Goal: Transaction & Acquisition: Purchase product/service

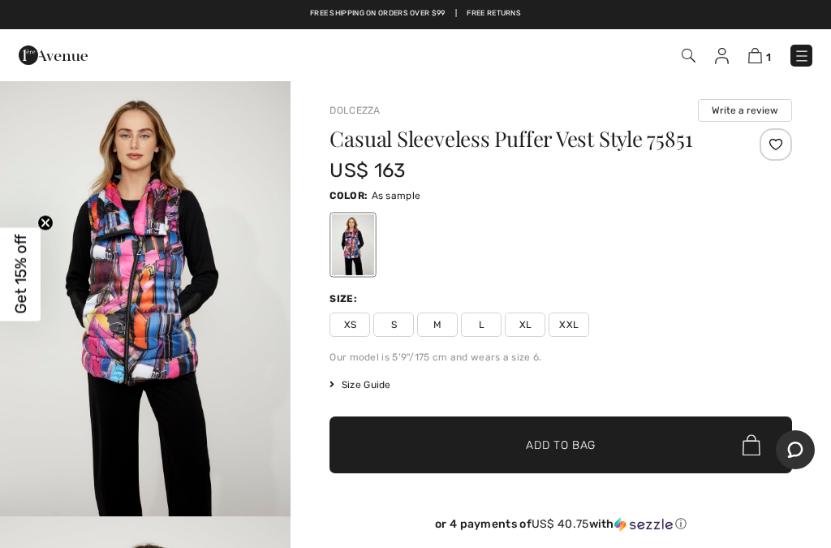
click at [529, 330] on span "XL" at bounding box center [525, 324] width 41 height 24
click at [572, 443] on span "Add to Bag" at bounding box center [561, 444] width 70 height 17
click at [759, 49] on img at bounding box center [753, 55] width 14 height 15
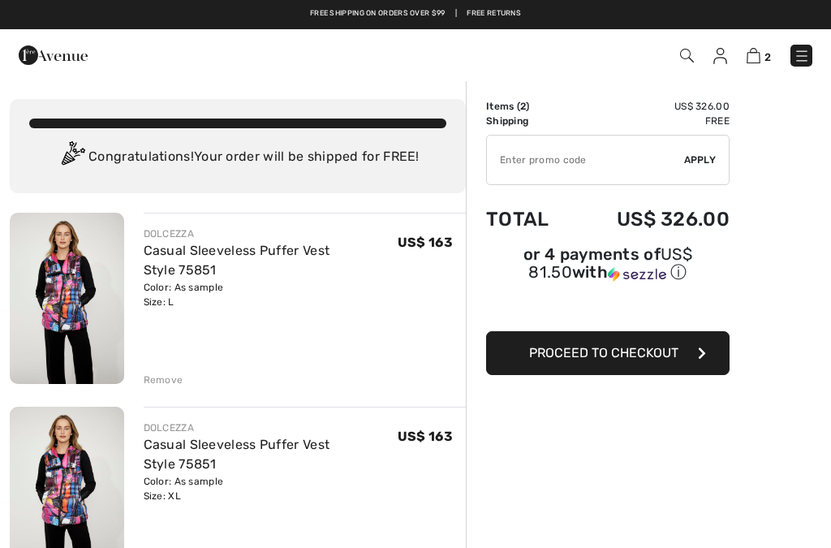
click at [161, 370] on div "Remove" at bounding box center [305, 378] width 323 height 18
click at [151, 376] on div "Remove" at bounding box center [164, 379] width 40 height 15
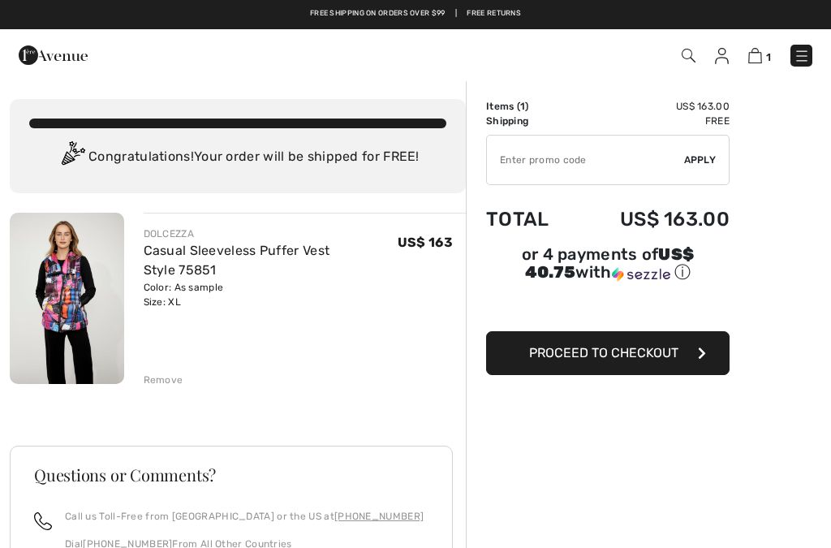
click at [582, 157] on input "TEXT" at bounding box center [585, 159] width 197 height 49
click at [559, 166] on input "TEXT" at bounding box center [585, 159] width 197 height 49
type input "9"
type input "$"
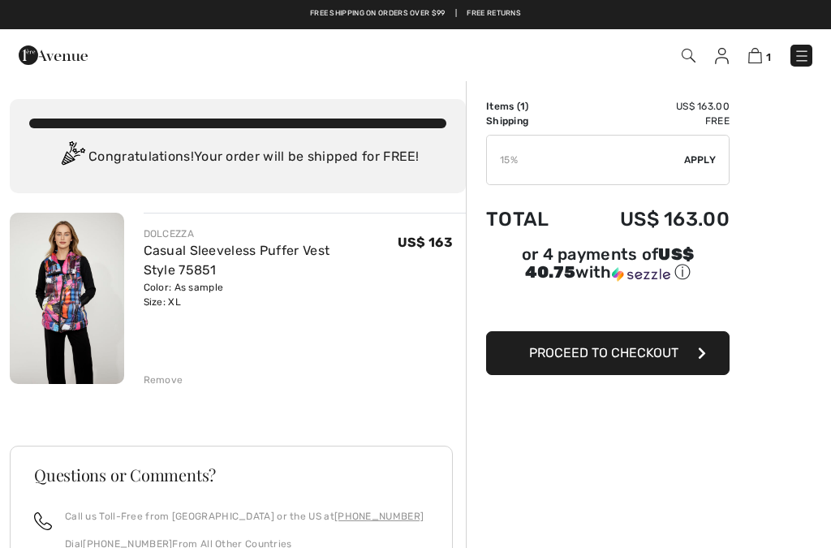
type input "15"
click at [708, 161] on span "Apply" at bounding box center [700, 160] width 32 height 15
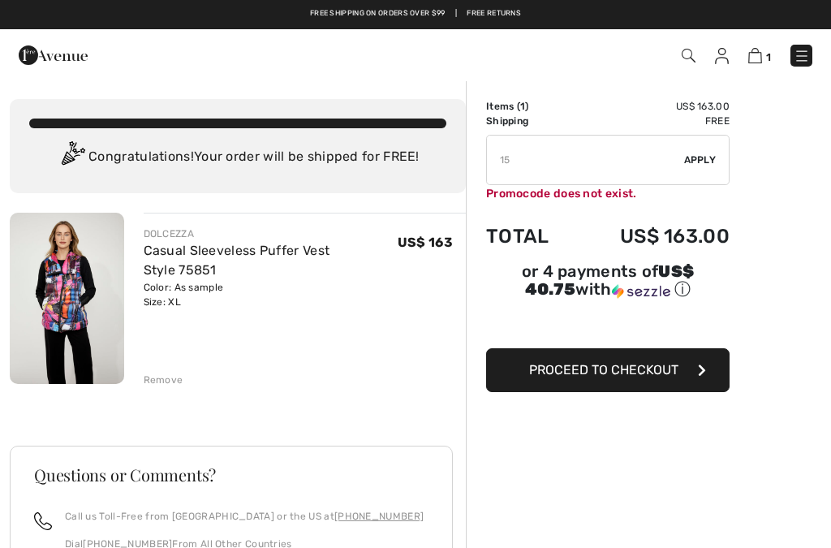
click at [629, 375] on span "Proceed to Checkout" at bounding box center [603, 369] width 149 height 15
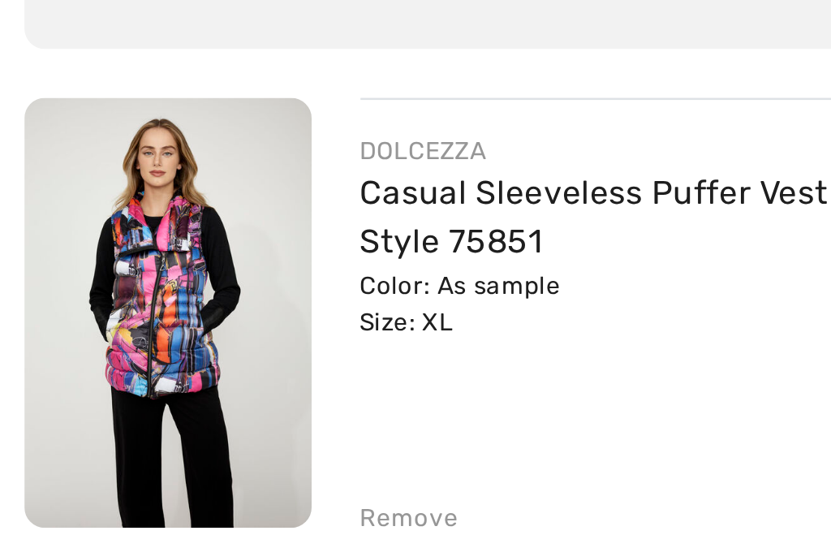
click at [72, 213] on img at bounding box center [67, 298] width 114 height 171
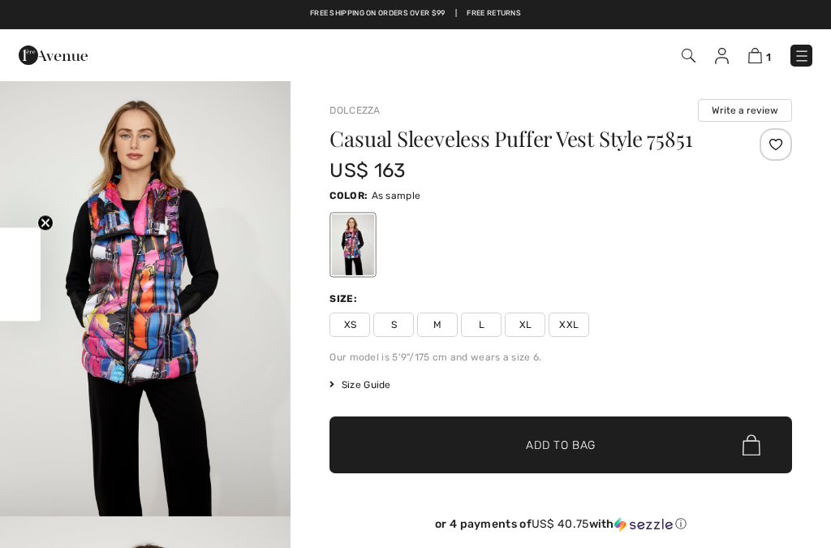
checkbox input "true"
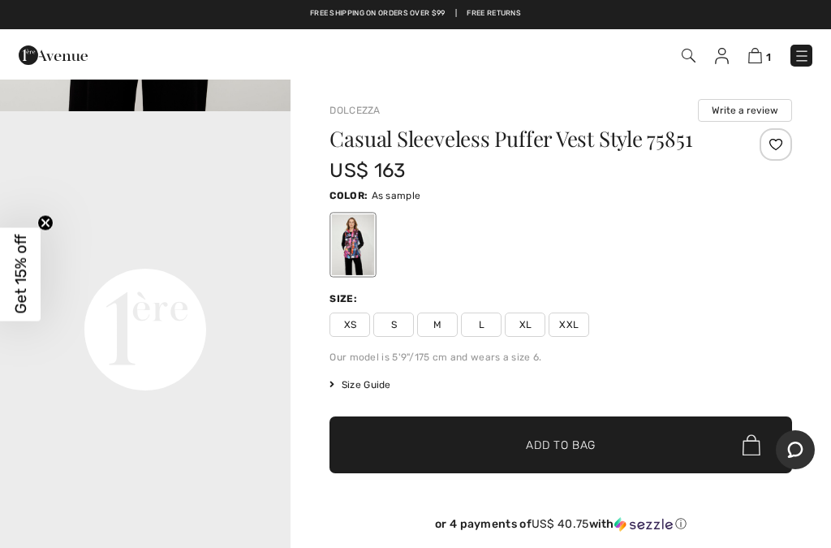
scroll to position [926, 0]
click at [26, 272] on span "Get 15% off" at bounding box center [20, 273] width 19 height 79
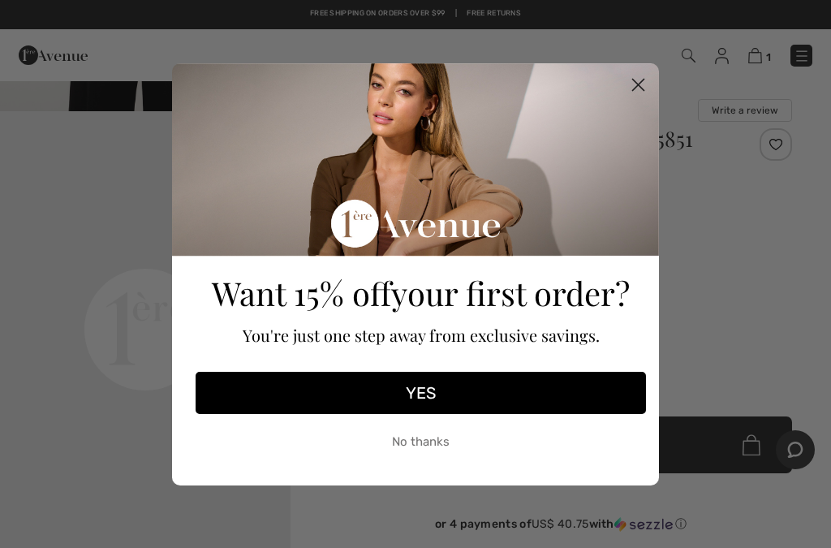
click at [436, 390] on button "YES" at bounding box center [420, 393] width 450 height 42
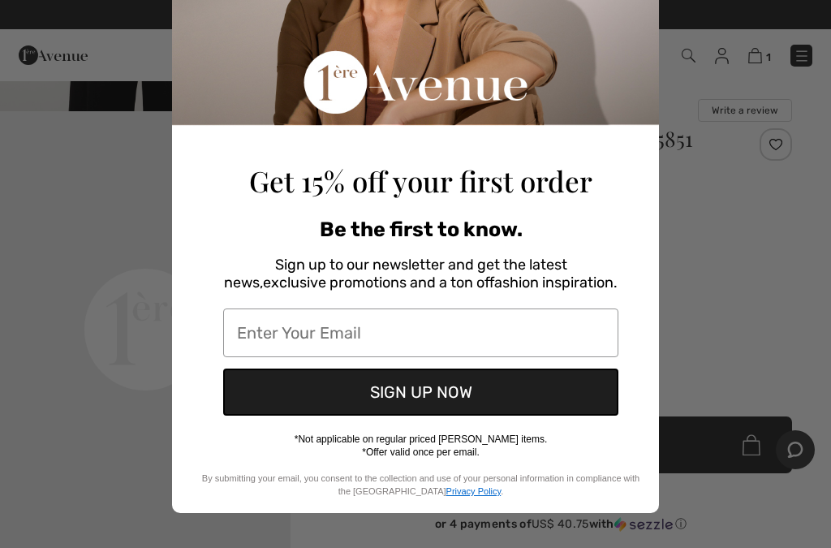
scroll to position [169, 0]
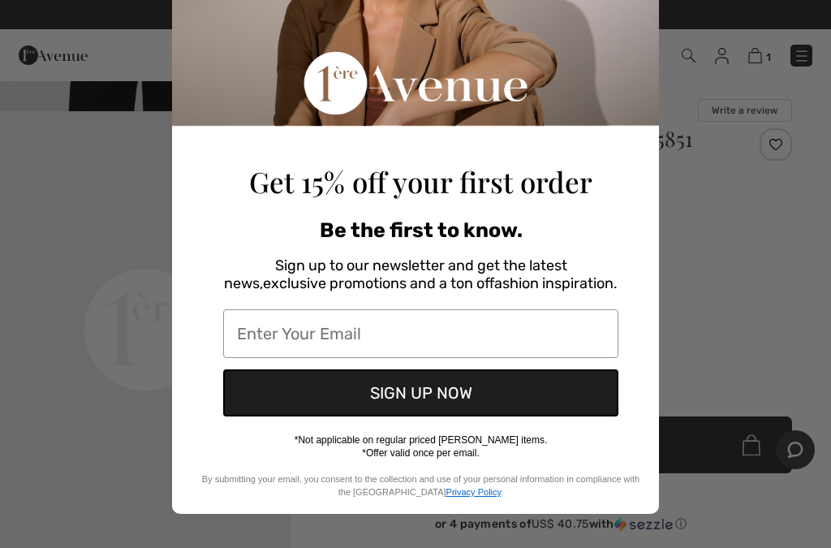
click at [370, 334] on input "Enter Your Email" at bounding box center [420, 333] width 395 height 49
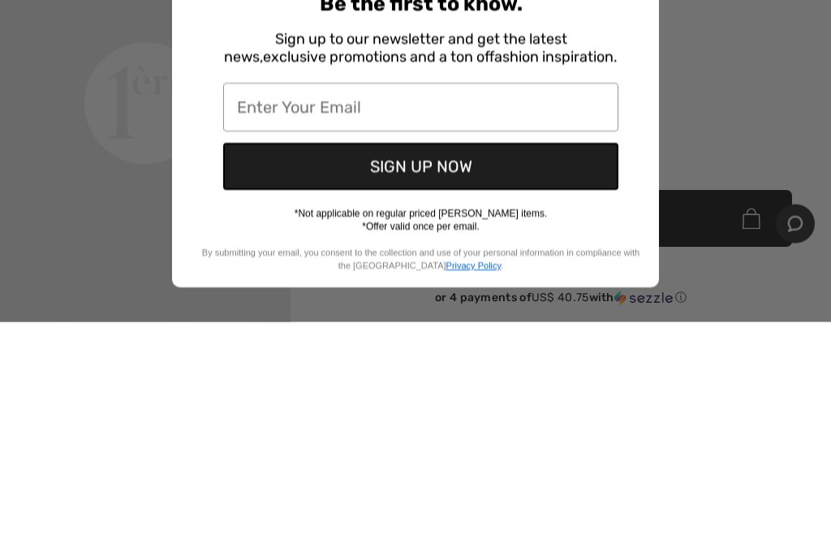
type input "[EMAIL_ADDRESS][DOMAIN_NAME]"
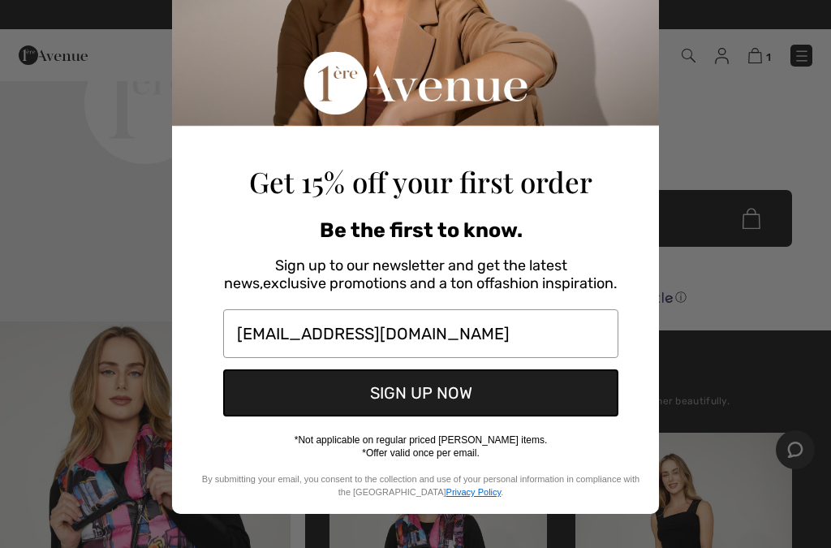
click at [409, 393] on button "SIGN UP NOW" at bounding box center [420, 392] width 395 height 47
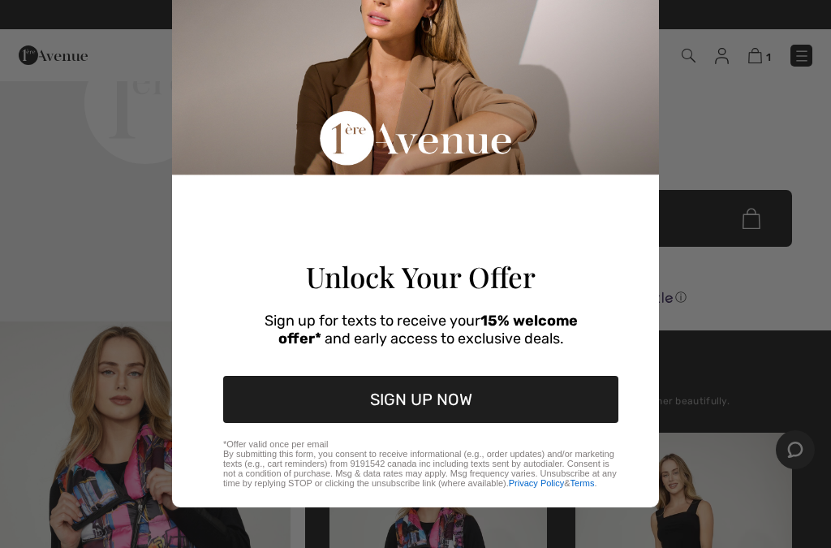
scroll to position [108, 0]
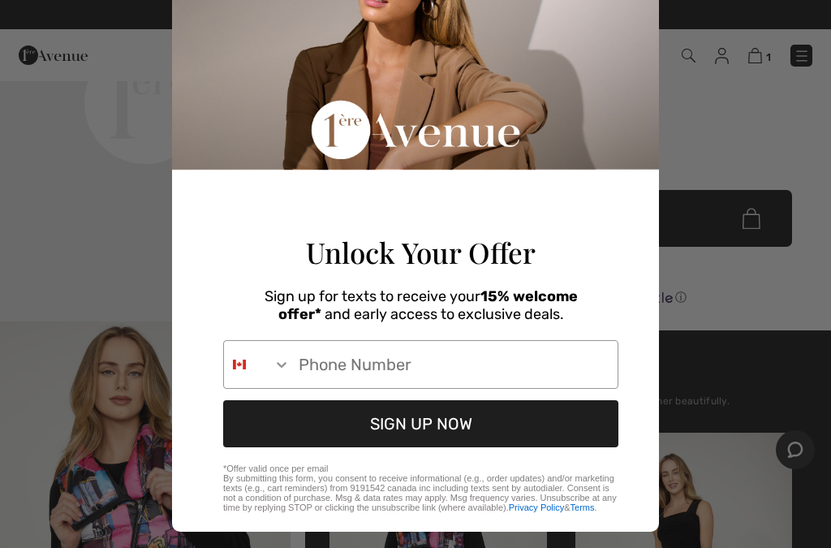
click at [349, 384] on input "Phone Number" at bounding box center [453, 364] width 327 height 47
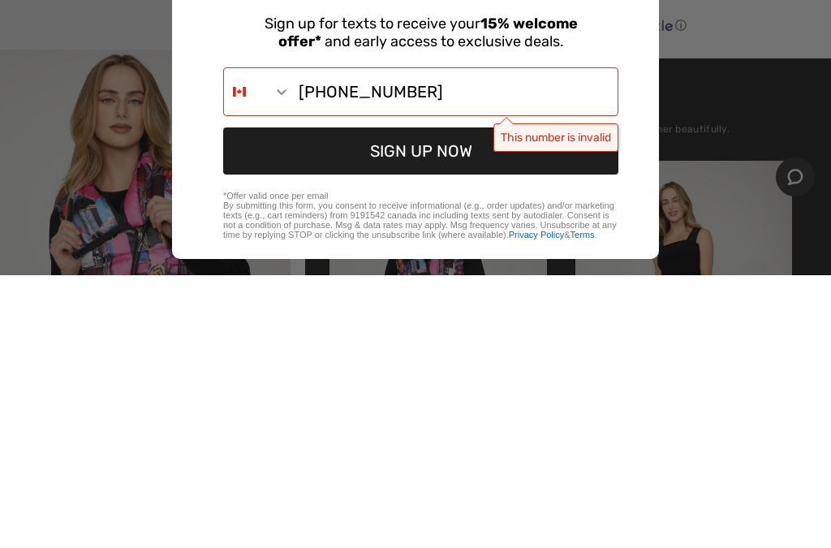
scroll to position [499, 0]
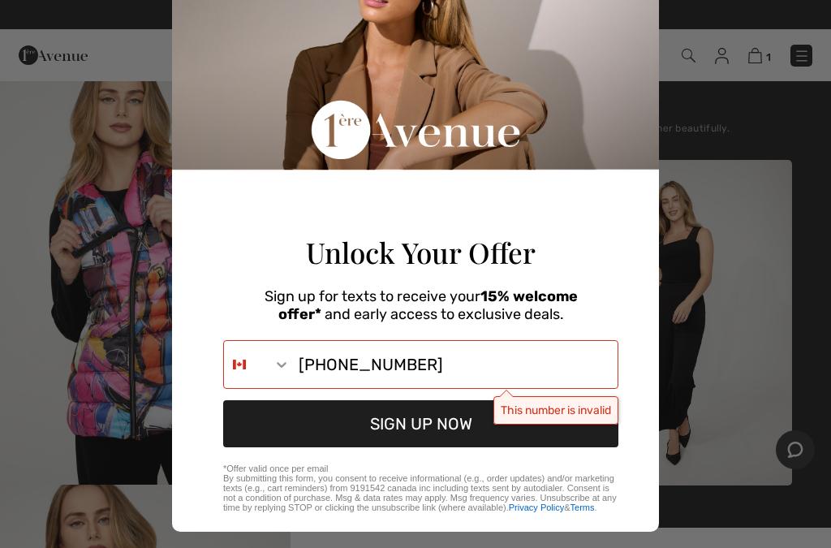
click at [404, 376] on input "860-861-5072" at bounding box center [453, 364] width 327 height 47
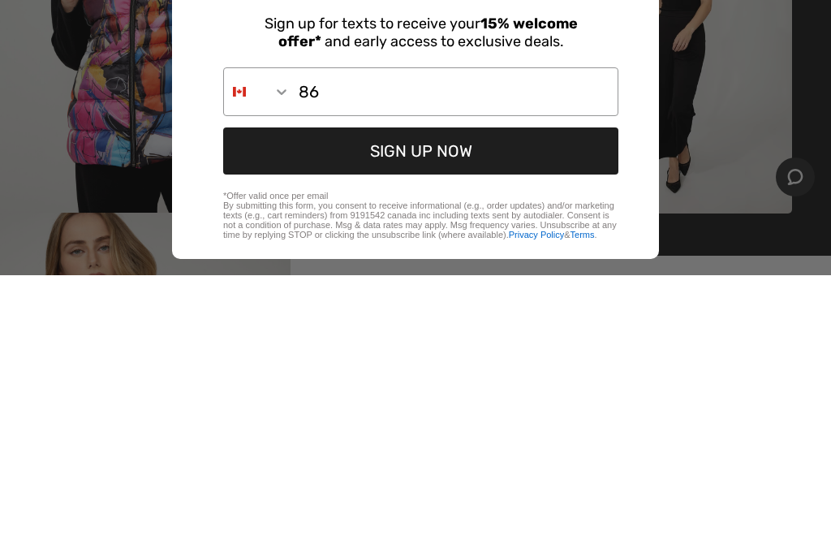
type input "8"
type input "860-861-5072"
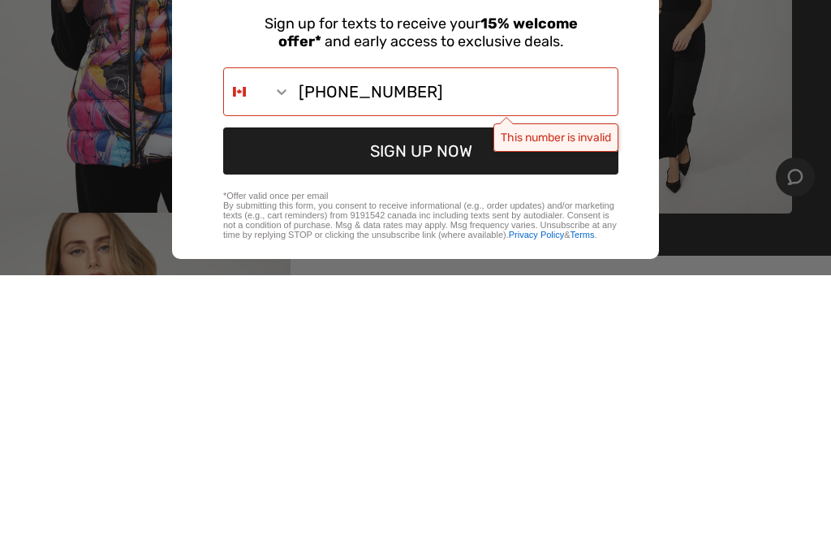
scroll to position [771, 0]
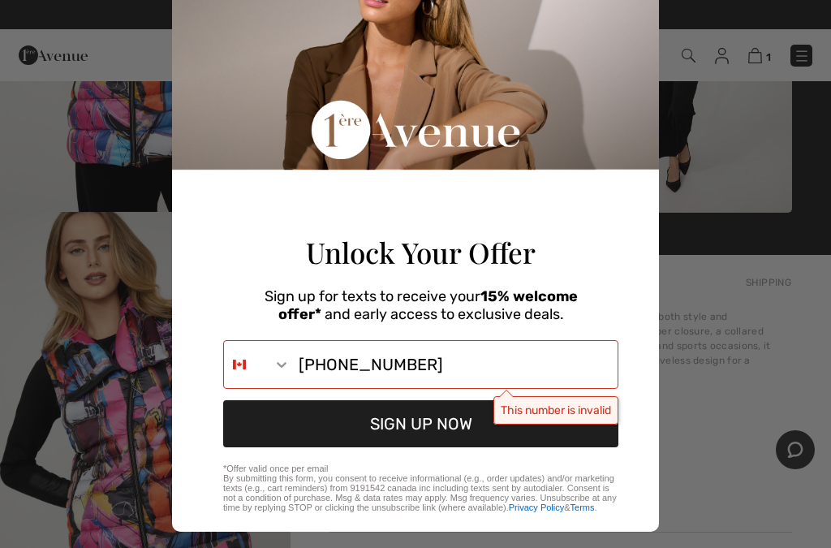
click at [401, 442] on button "SIGN UP NOW" at bounding box center [420, 423] width 395 height 47
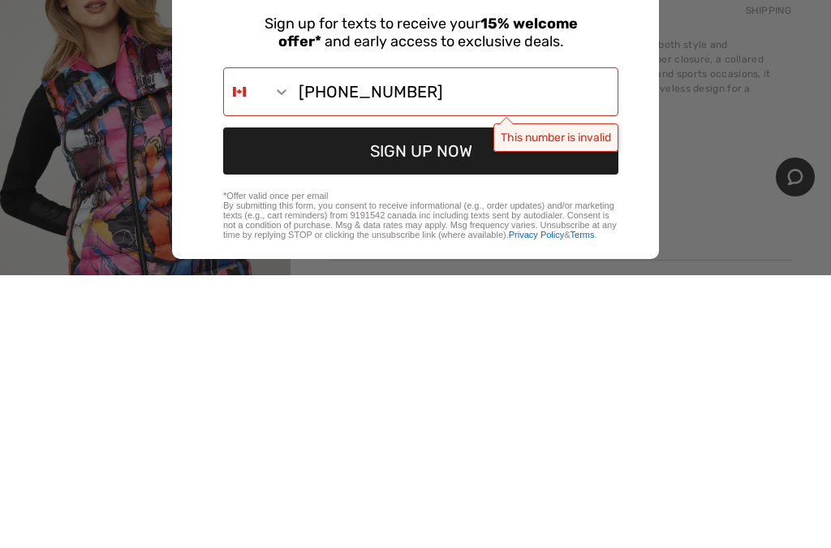
click at [282, 356] on icon "Search Countries" at bounding box center [281, 364] width 16 height 16
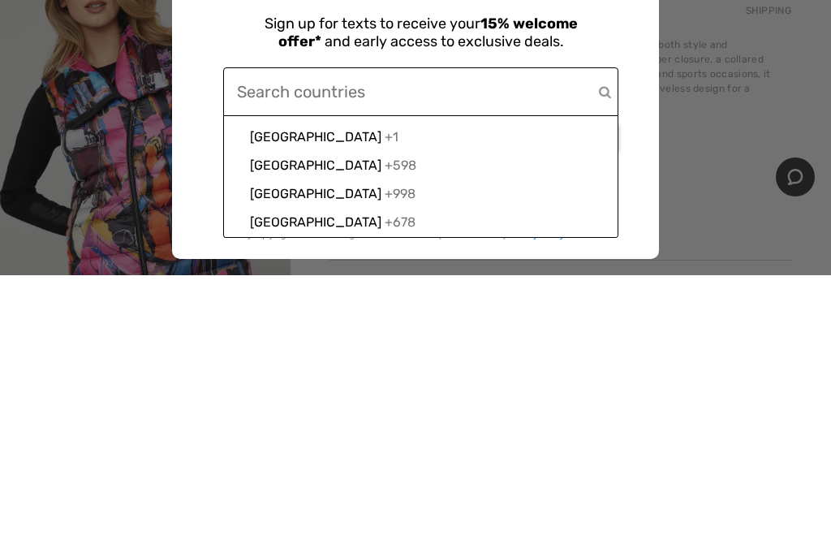
scroll to position [6322, 0]
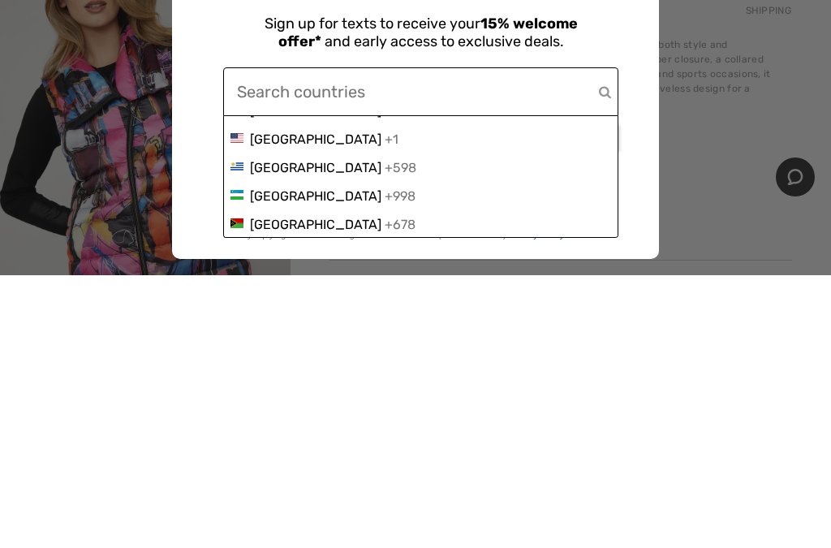
click at [385, 404] on div "+1" at bounding box center [392, 411] width 14 height 15
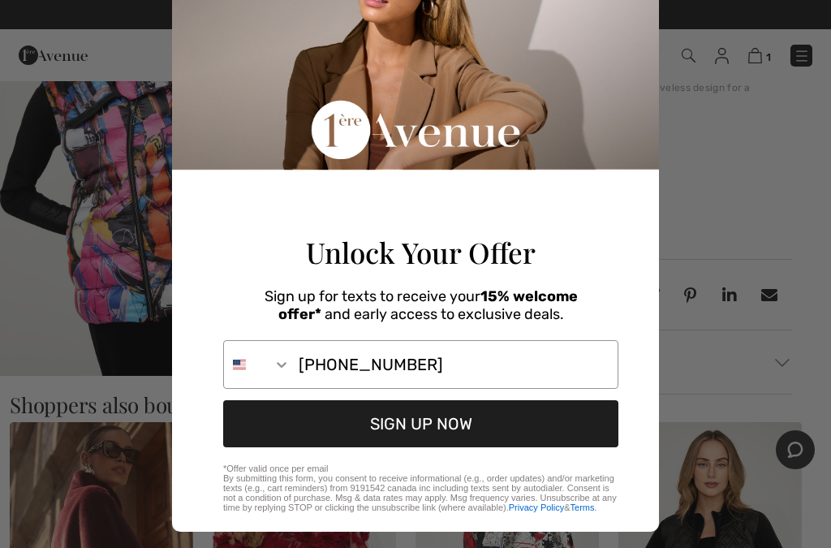
click at [408, 440] on button "SIGN UP NOW" at bounding box center [420, 423] width 395 height 47
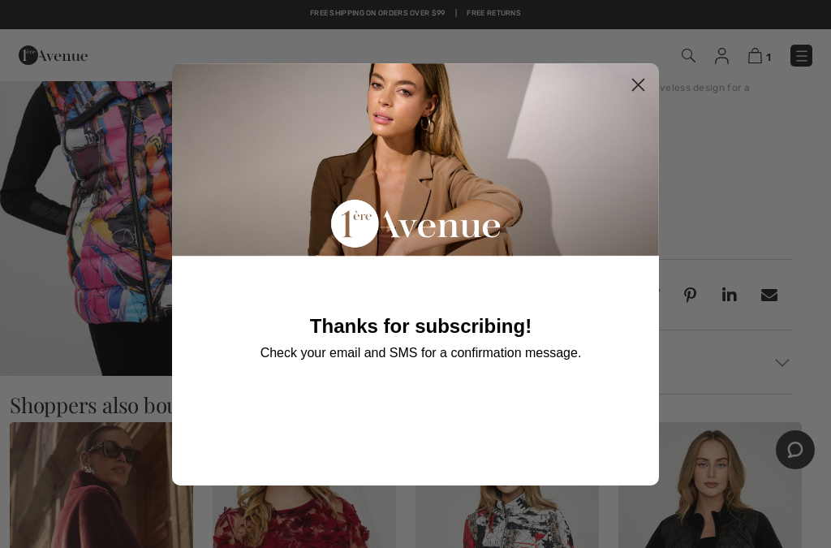
click at [645, 76] on circle "Close dialog" at bounding box center [638, 84] width 27 height 27
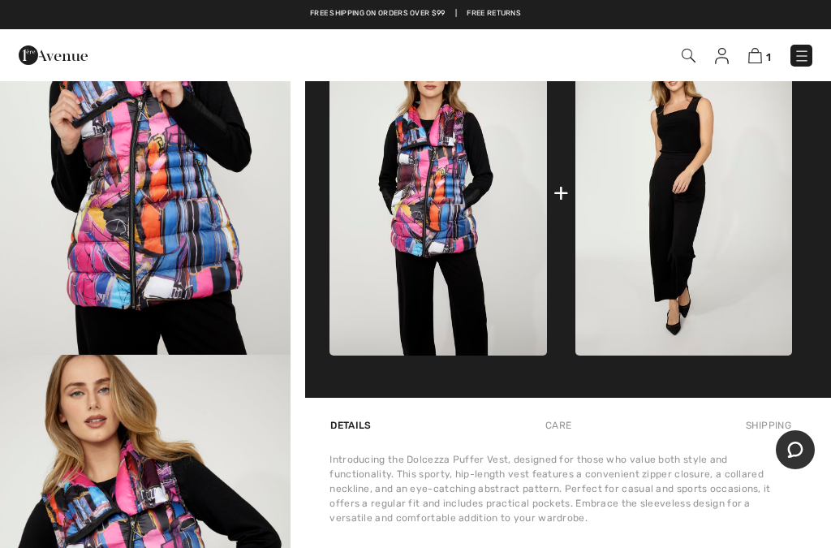
scroll to position [627, 0]
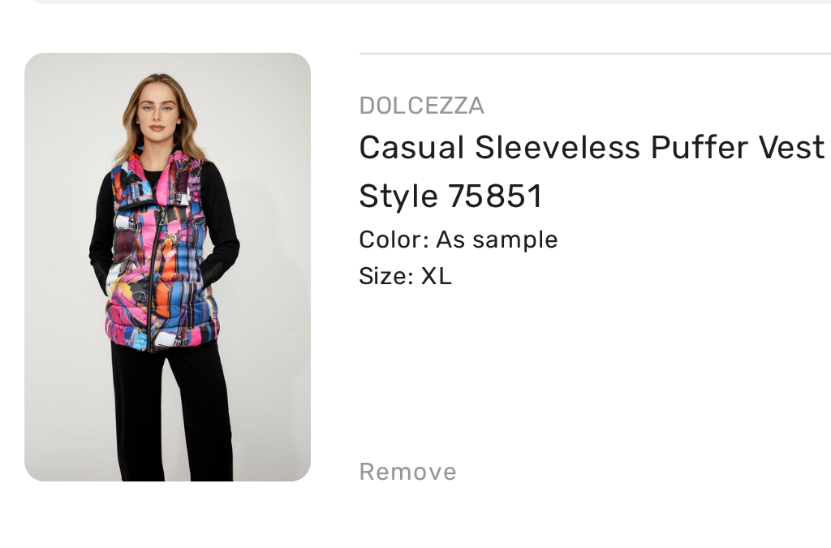
scroll to position [191, 0]
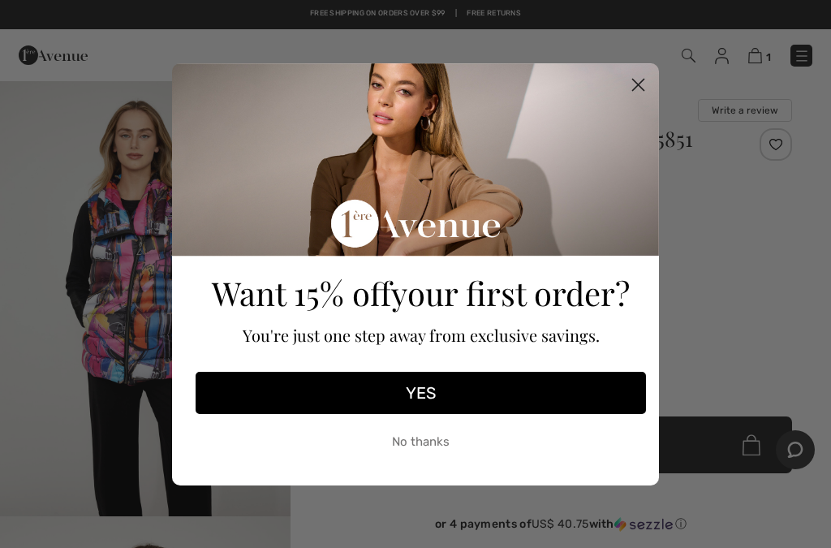
click at [637, 88] on circle "Close dialog" at bounding box center [638, 84] width 27 height 27
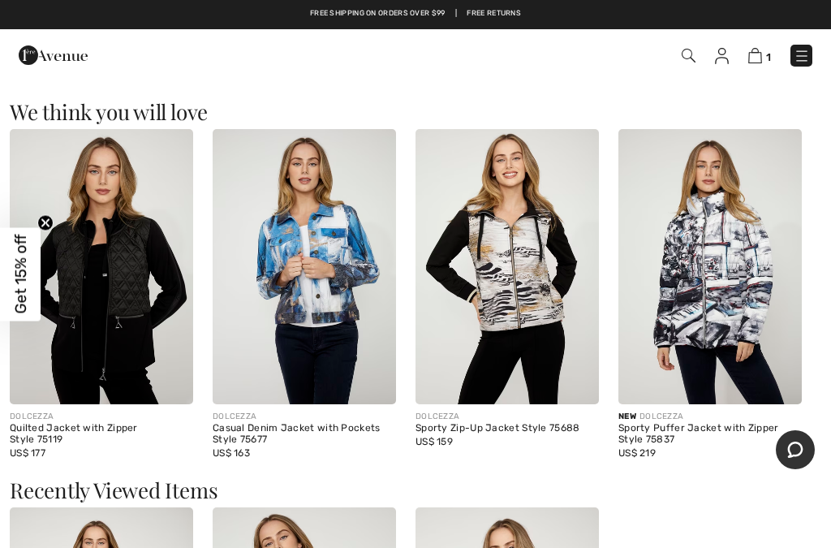
scroll to position [1719, 0]
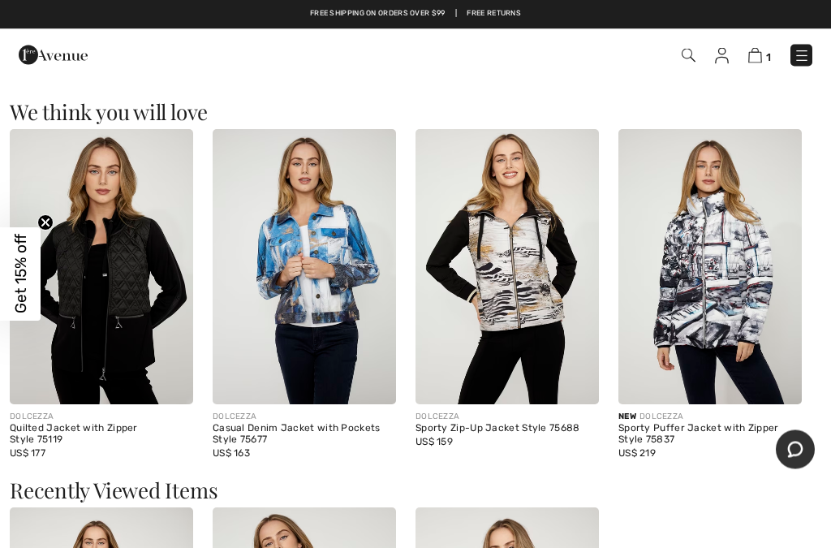
click at [692, 49] on img at bounding box center [688, 56] width 14 height 14
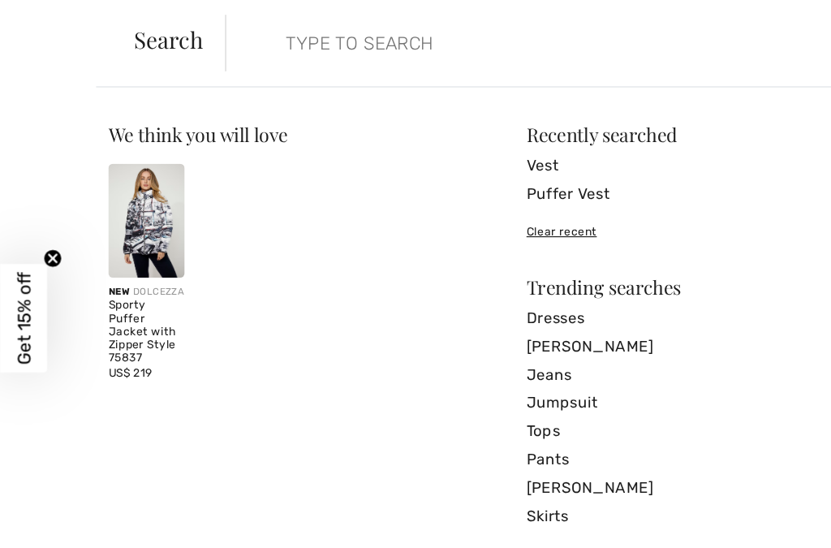
scroll to position [1429, 0]
click at [296, 30] on input "search" at bounding box center [415, 37] width 363 height 49
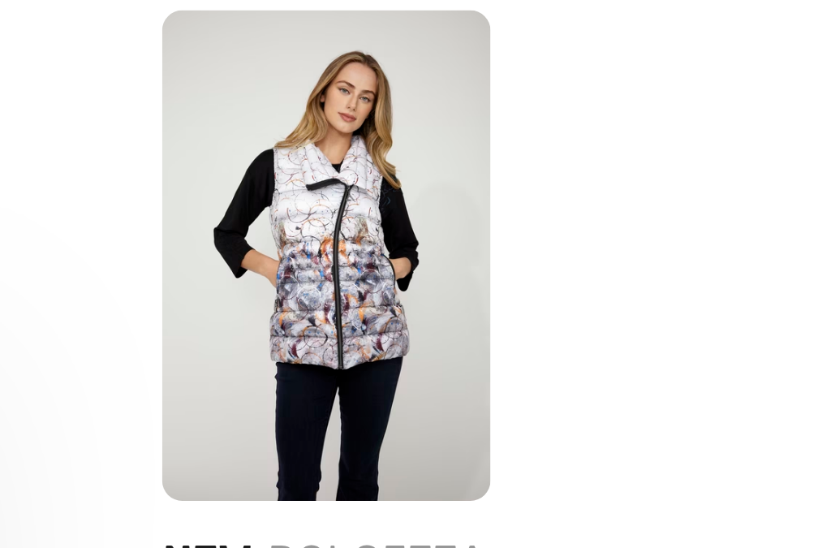
type input "75852"
click at [93, 141] on img at bounding box center [126, 190] width 66 height 98
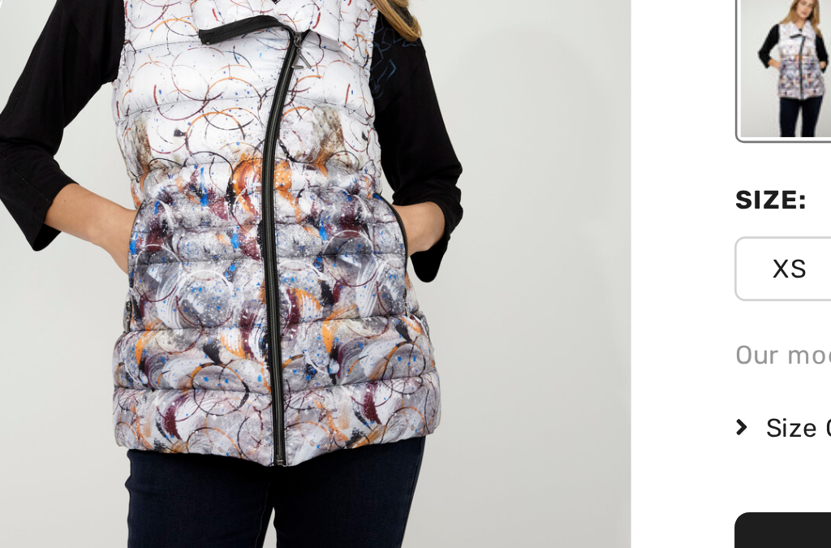
checkbox input "true"
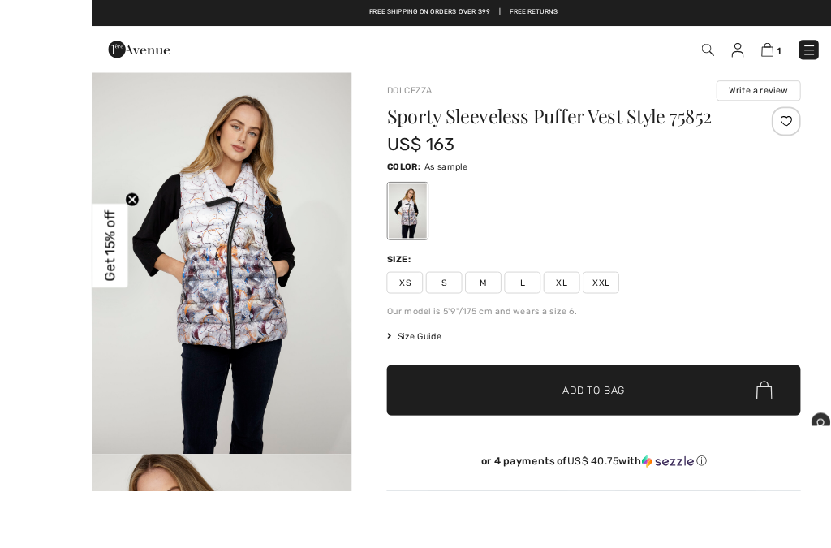
scroll to position [7, 0]
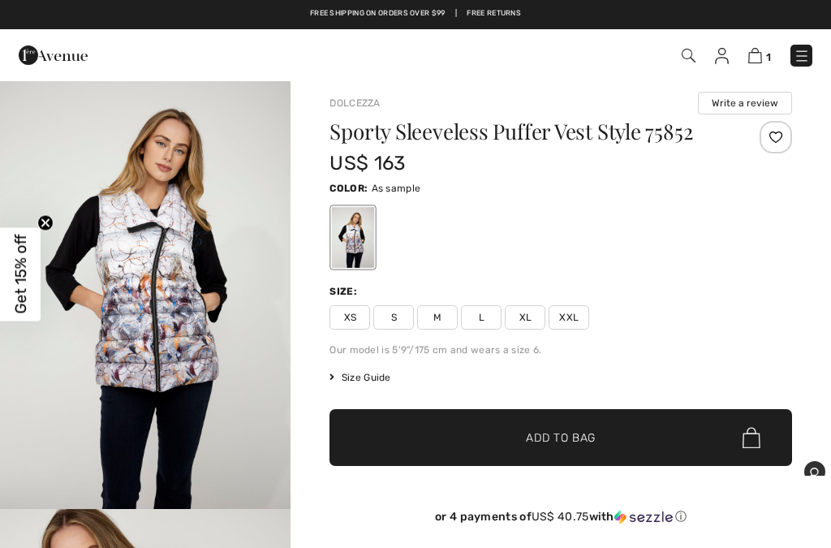
click at [528, 314] on span "XL" at bounding box center [525, 317] width 41 height 24
click at [625, 434] on span "✔ Added to Bag Add to Bag" at bounding box center [560, 437] width 462 height 57
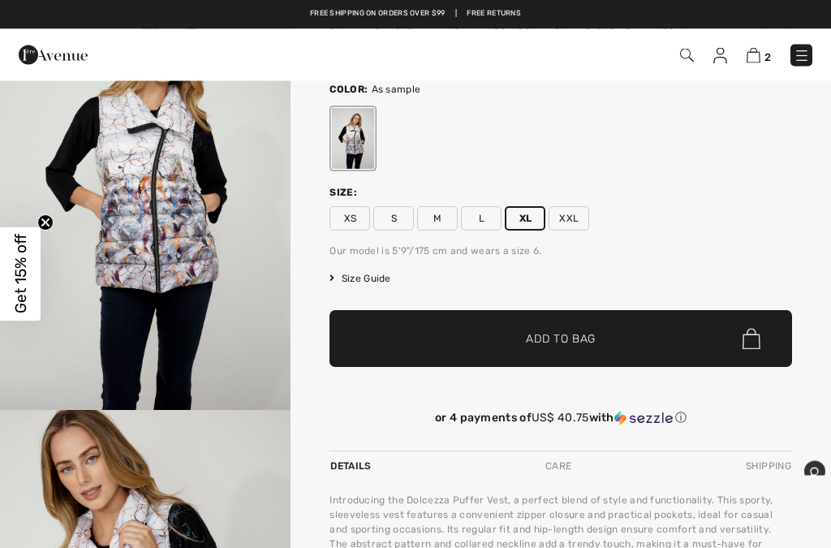
scroll to position [106, 0]
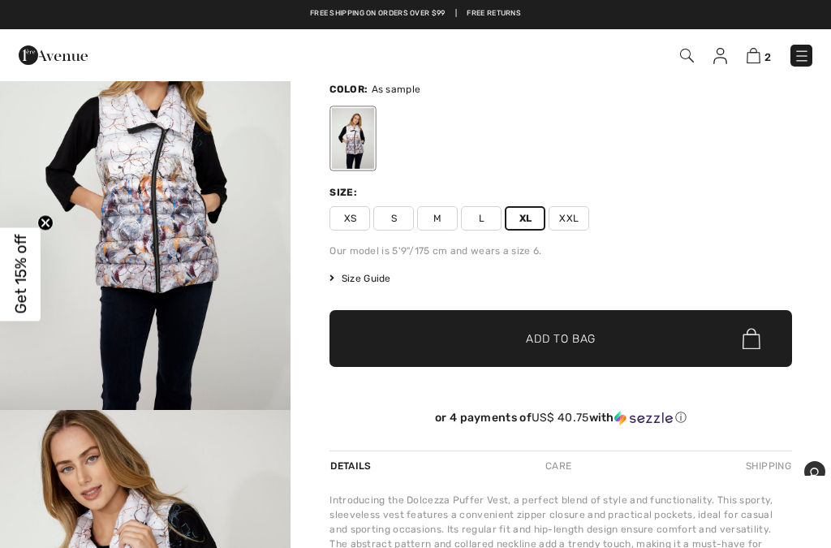
click at [758, 54] on img at bounding box center [753, 55] width 14 height 15
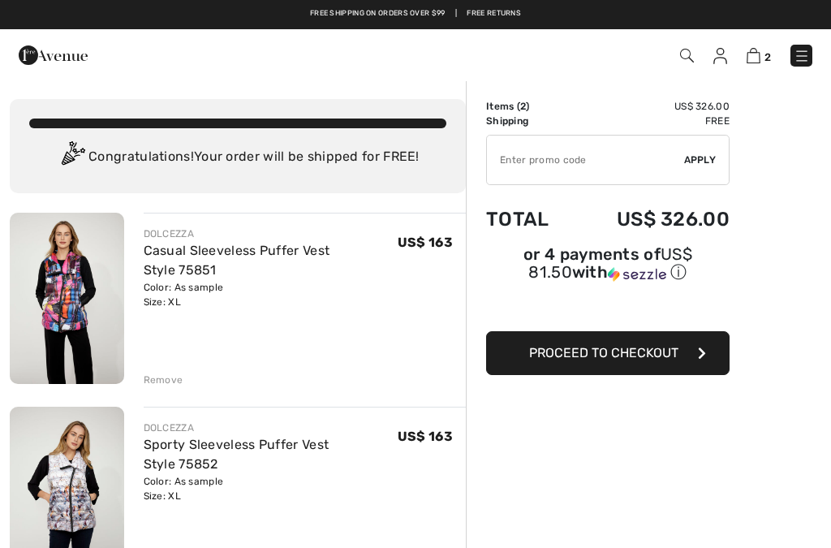
click at [165, 383] on div "Remove" at bounding box center [164, 379] width 40 height 15
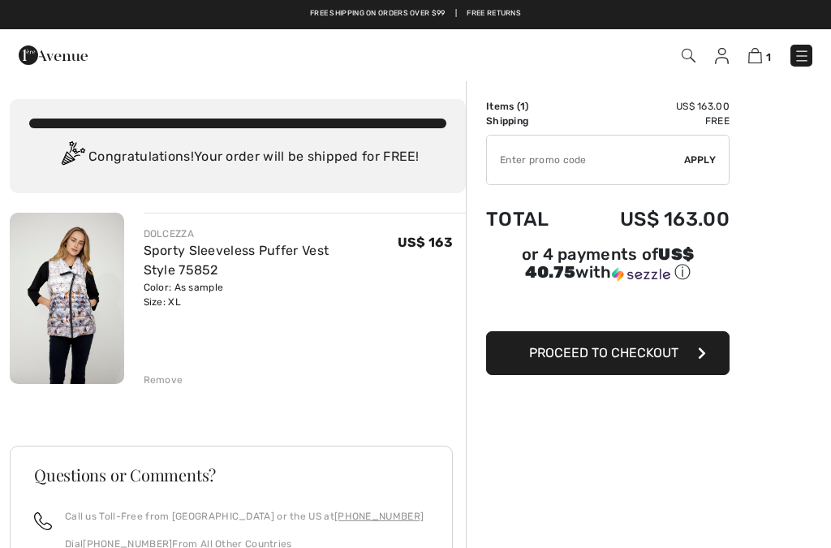
click at [565, 170] on input "TEXT" at bounding box center [585, 159] width 197 height 49
click at [796, 148] on div "Order Summary Details Items ( 1 ) US$ 163.00 Promo code US$ 0.00 Shipping Free …" at bounding box center [648, 462] width 365 height 767
click at [653, 363] on button "Proceed to Checkout" at bounding box center [607, 353] width 243 height 44
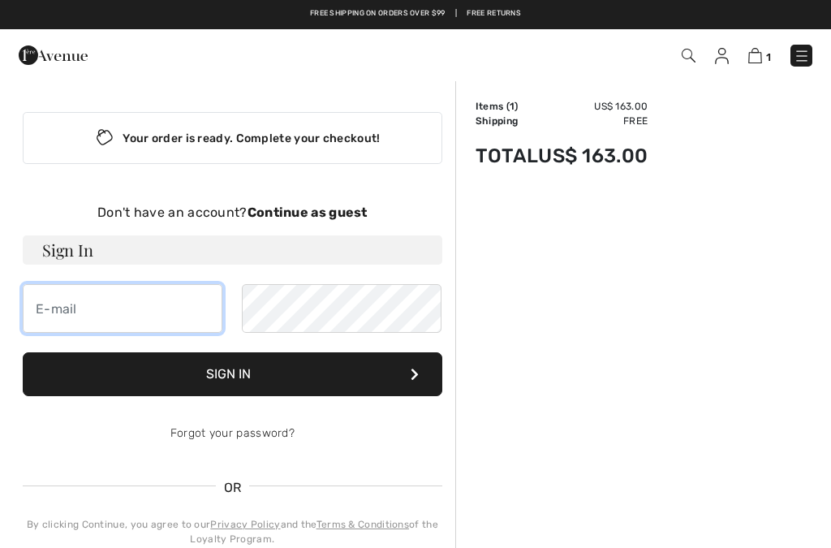
click at [135, 324] on input "email" at bounding box center [123, 308] width 200 height 49
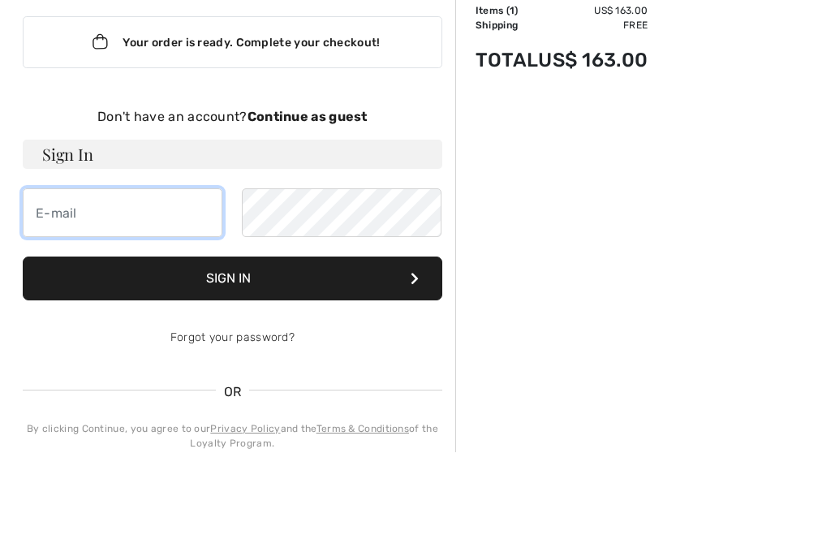
click at [97, 284] on input "email" at bounding box center [123, 308] width 200 height 49
click at [183, 235] on h3 "Sign In" at bounding box center [232, 249] width 419 height 29
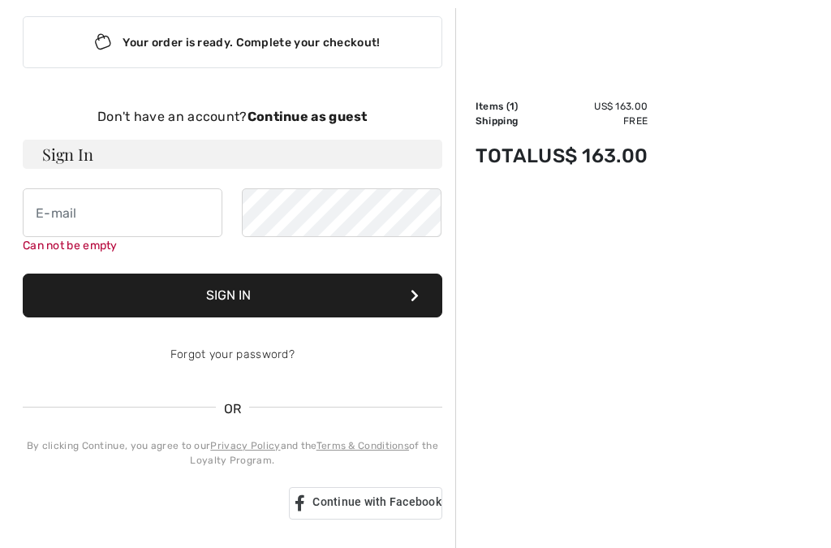
click at [144, 150] on h3 "Sign In" at bounding box center [232, 154] width 419 height 29
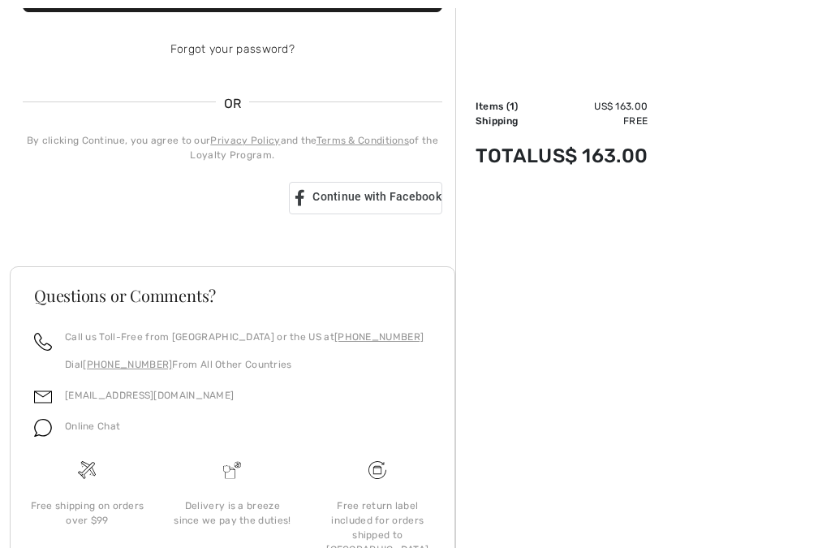
scroll to position [447, 0]
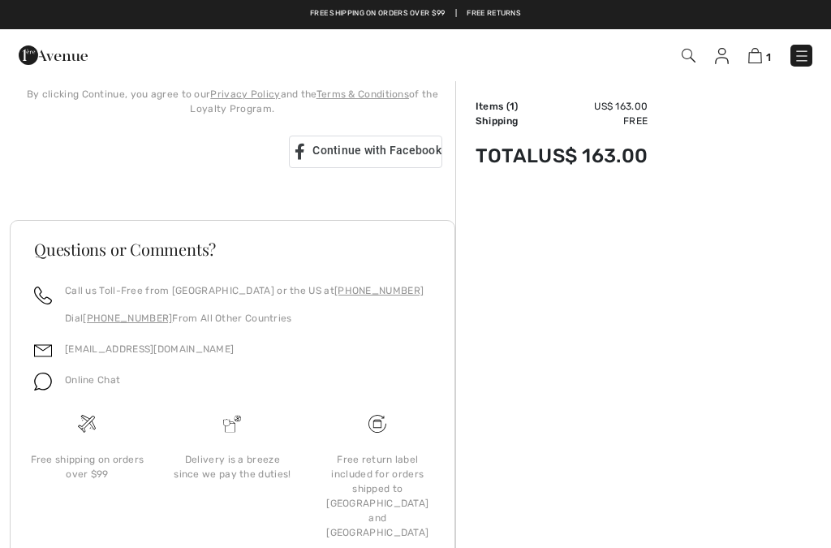
click at [92, 383] on span "Online Chat" at bounding box center [92, 379] width 55 height 11
click at [96, 354] on link "[EMAIL_ADDRESS][DOMAIN_NAME]" at bounding box center [149, 348] width 169 height 11
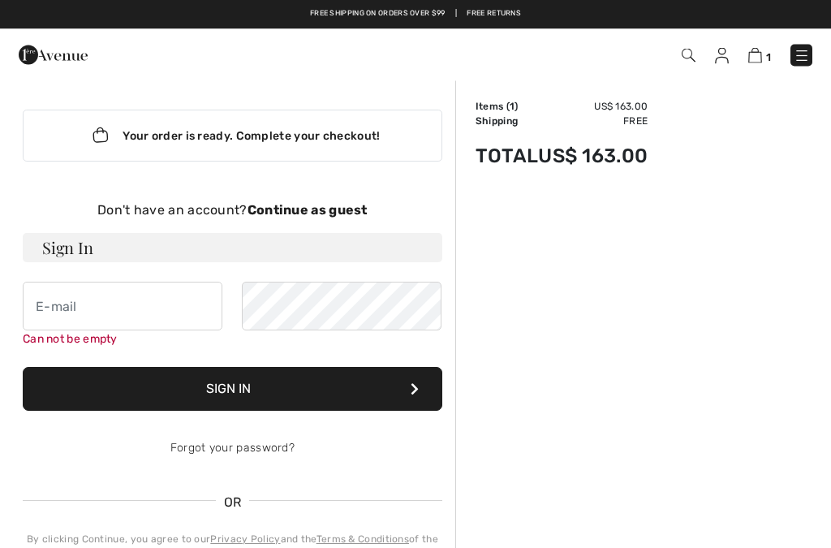
scroll to position [0, 0]
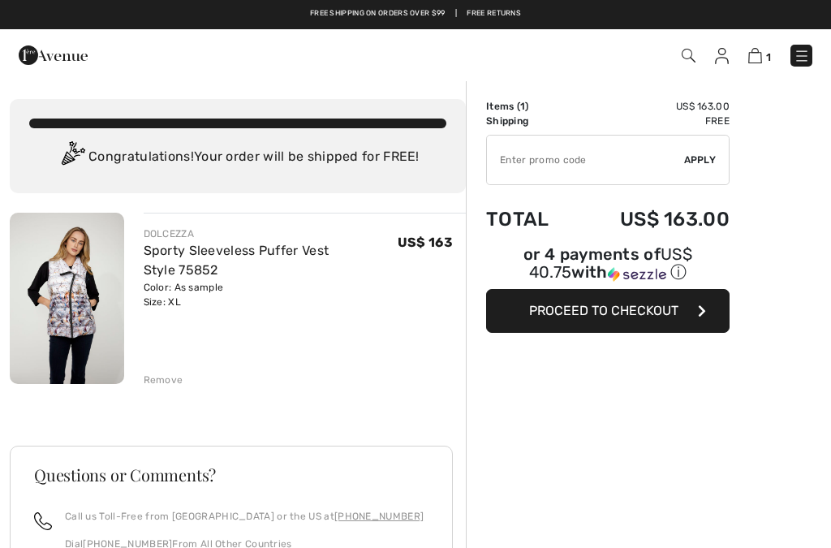
click at [554, 157] on input "TEXT" at bounding box center [585, 159] width 197 height 49
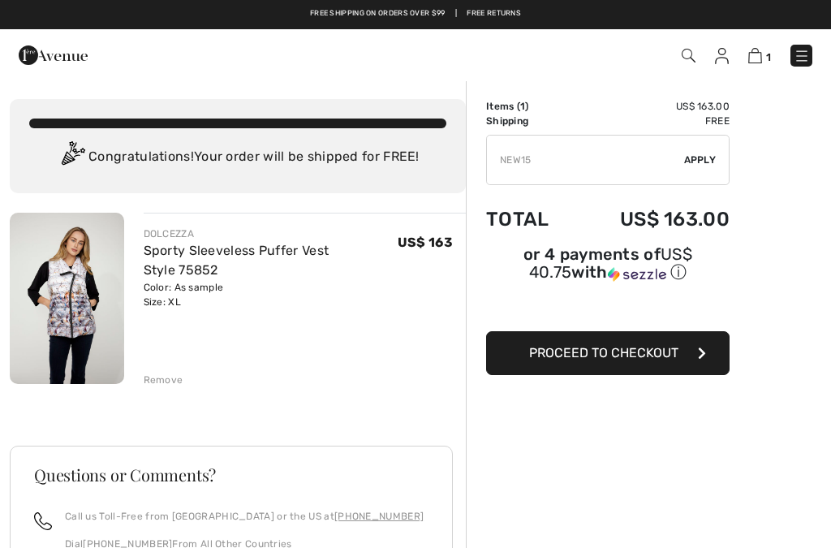
type input "NEW15"
click at [707, 158] on span "Apply" at bounding box center [700, 160] width 32 height 15
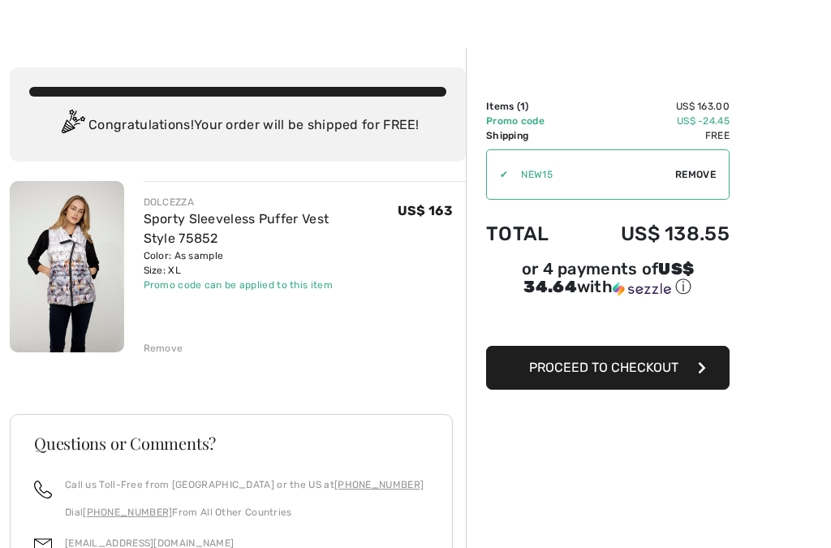
scroll to position [33, 0]
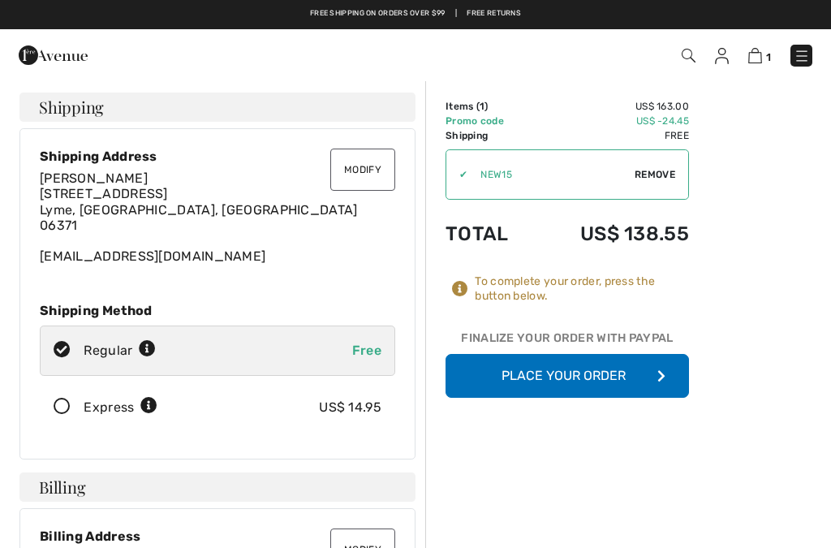
click at [574, 369] on button "Place Your Order" at bounding box center [566, 376] width 243 height 44
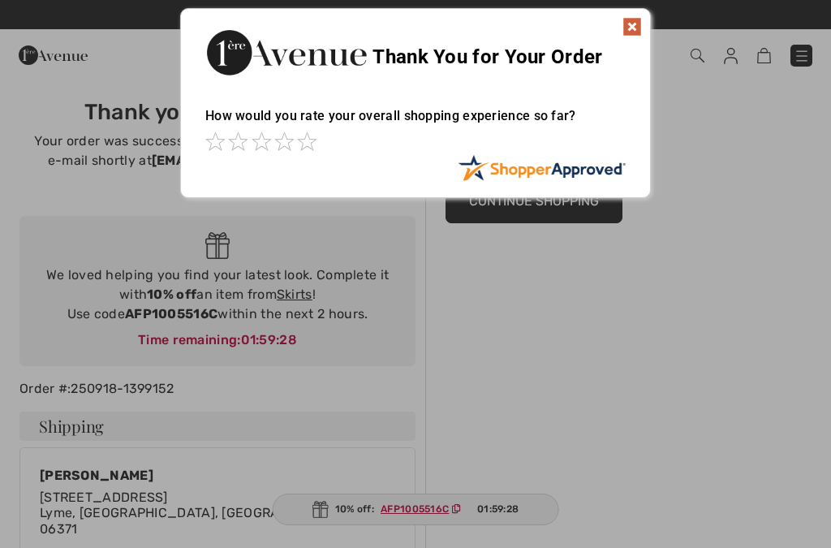
click at [638, 32] on img at bounding box center [631, 26] width 19 height 19
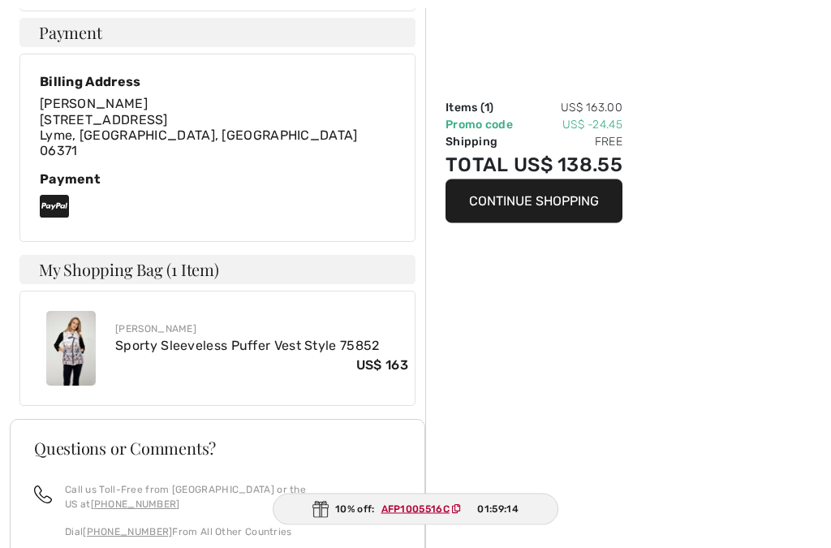
scroll to position [827, 0]
